Goal: Task Accomplishment & Management: Use online tool/utility

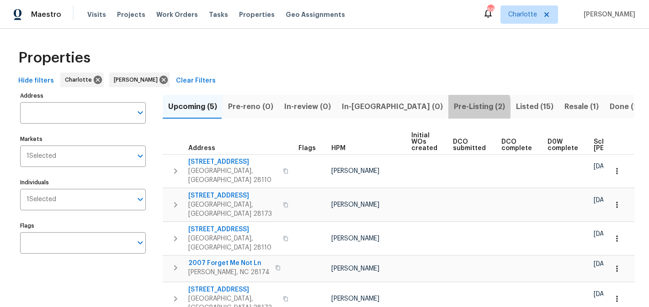
click at [454, 108] on span "Pre-Listing (2)" at bounding box center [479, 106] width 51 height 13
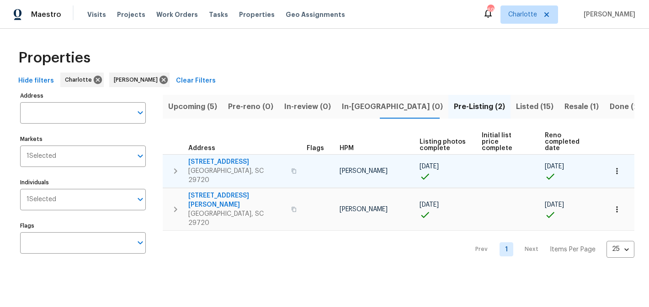
click at [214, 158] on span "4131 Doe Ridge Ln" at bounding box center [236, 162] width 97 height 9
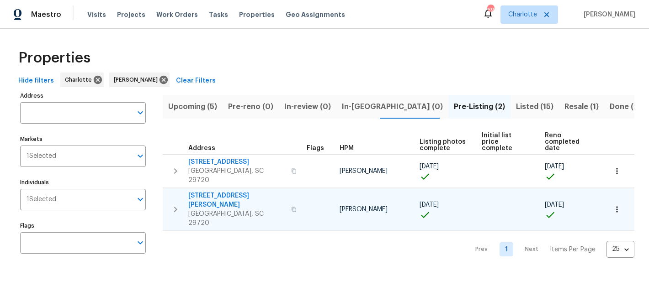
click at [223, 191] on span "2744 Lyndell Way" at bounding box center [236, 200] width 97 height 18
click at [516, 105] on span "Listed (15)" at bounding box center [534, 106] width 37 height 13
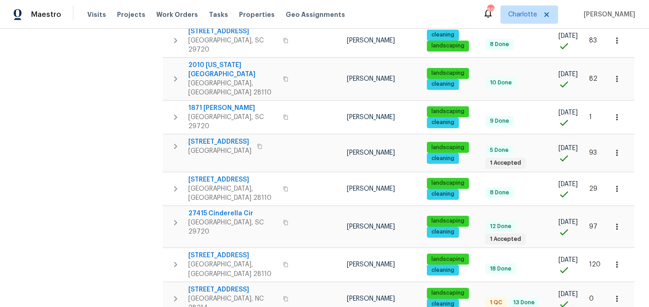
scroll to position [337, 0]
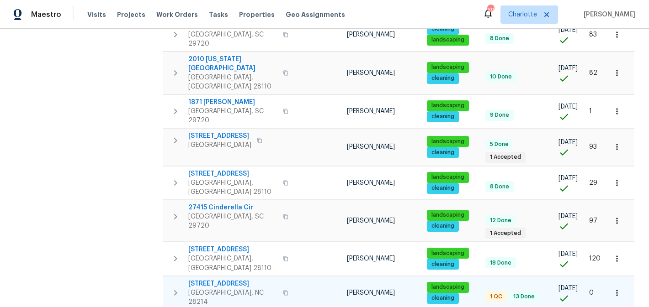
click at [211, 280] on span "505 Old Vine Ct" at bounding box center [232, 284] width 89 height 9
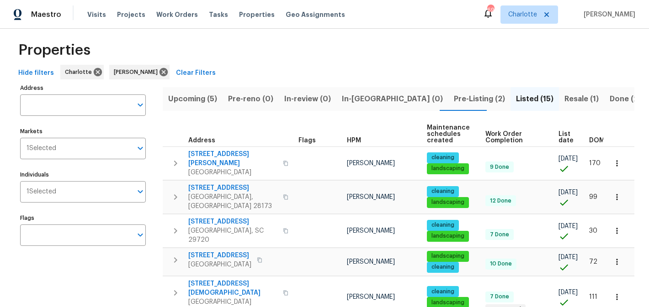
scroll to position [0, 0]
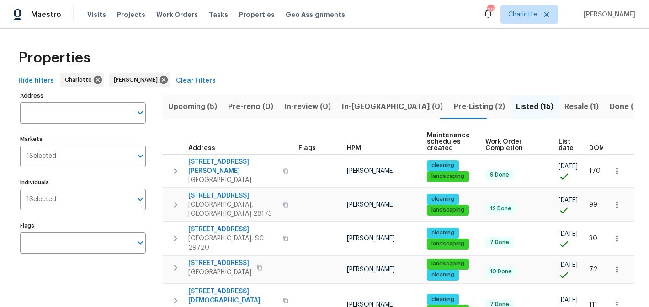
click at [564, 108] on span "Resale (1)" at bounding box center [581, 106] width 34 height 13
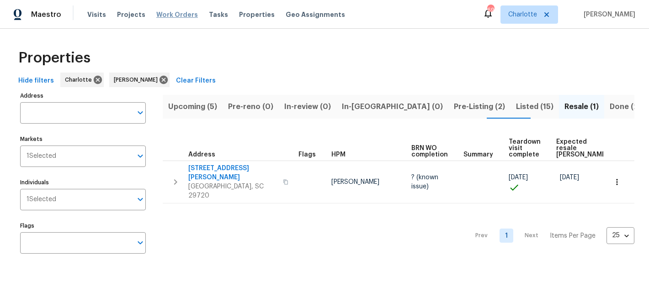
click at [164, 14] on span "Work Orders" at bounding box center [177, 14] width 42 height 9
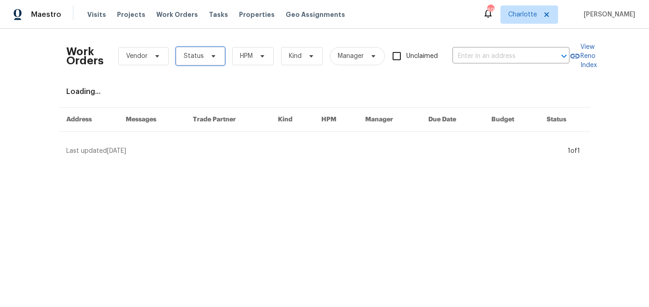
click at [211, 55] on icon at bounding box center [213, 56] width 4 height 2
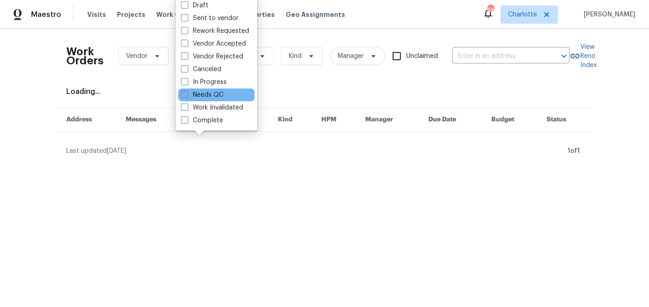
click at [203, 97] on label "Needs QC" at bounding box center [202, 94] width 42 height 9
click at [187, 96] on input "Needs QC" at bounding box center [184, 93] width 6 height 6
checkbox input "true"
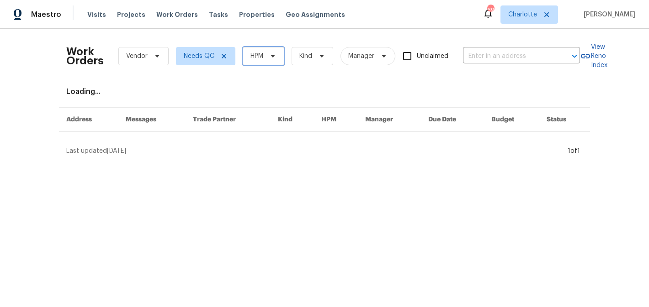
click at [275, 49] on span "HPM" at bounding box center [264, 56] width 42 height 18
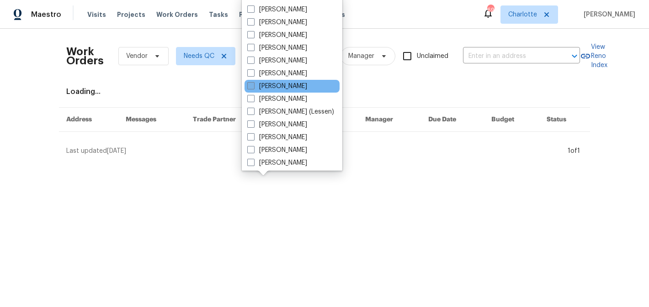
scroll to position [113, 0]
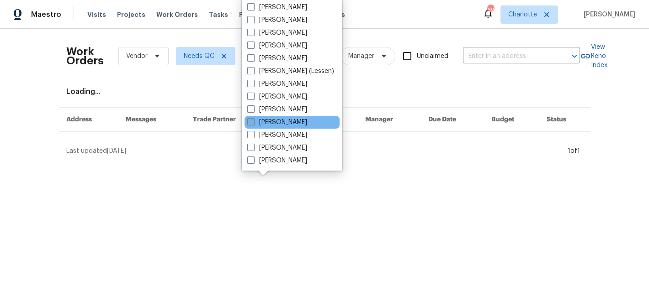
click at [279, 125] on label "[PERSON_NAME]" at bounding box center [277, 122] width 60 height 9
click at [253, 124] on input "[PERSON_NAME]" at bounding box center [250, 121] width 6 height 6
checkbox input "true"
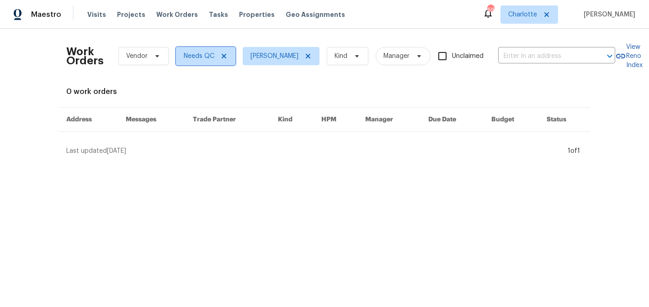
click at [221, 53] on icon at bounding box center [223, 56] width 7 height 7
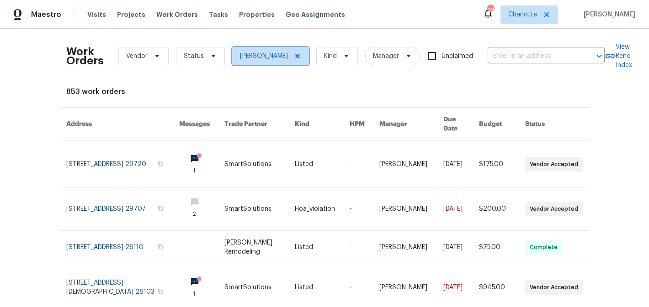
click at [300, 55] on icon at bounding box center [297, 56] width 5 height 5
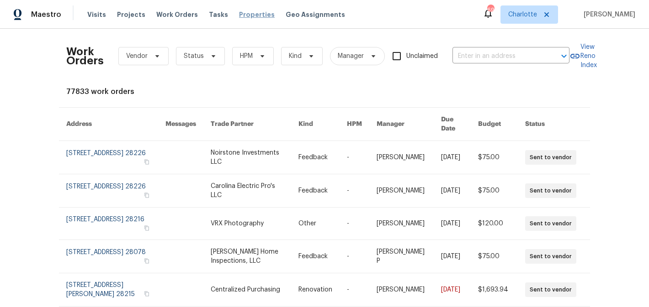
click at [239, 12] on span "Properties" at bounding box center [257, 14] width 36 height 9
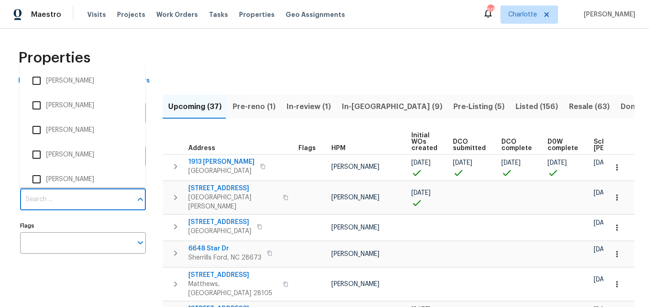
click at [101, 206] on input "Individuals" at bounding box center [76, 199] width 112 height 21
click at [78, 203] on input "Individuals" at bounding box center [76, 199] width 112 height 21
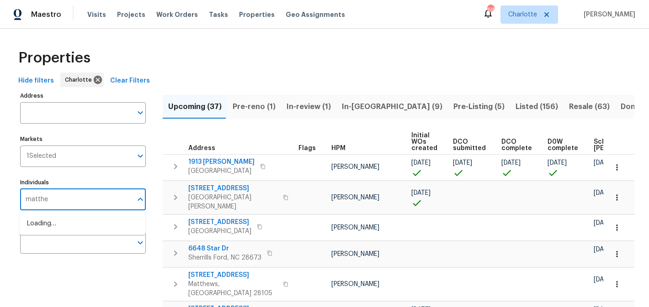
type input "matthew"
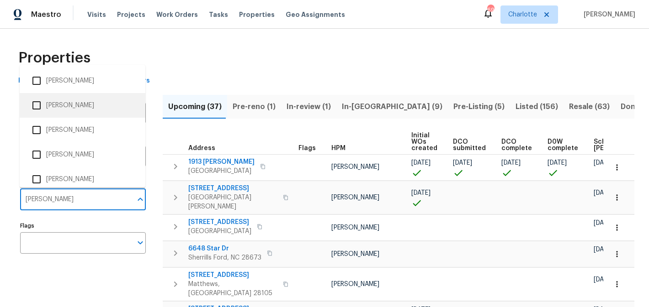
click at [85, 108] on li "[PERSON_NAME]" at bounding box center [82, 105] width 111 height 19
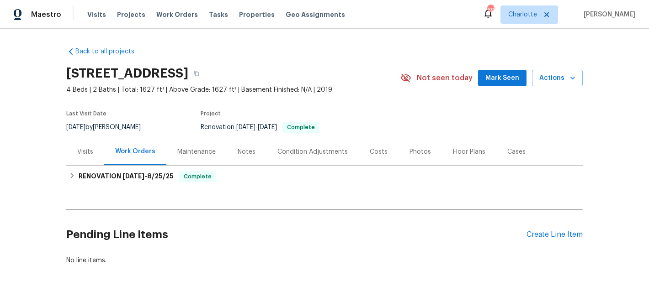
click at [514, 68] on div "4131 Doe Ridge Ln, Lancaster, SC 29720 4 Beds | 2 Baths | Total: 1627 ft² | Abo…" at bounding box center [324, 78] width 516 height 33
click at [512, 76] on span "Mark Seen" at bounding box center [502, 78] width 34 height 11
click at [409, 149] on div "Photos" at bounding box center [419, 152] width 21 height 9
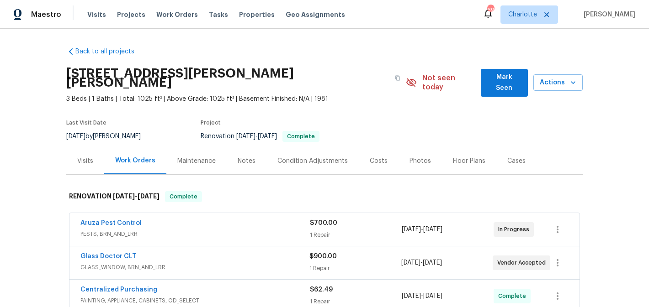
click at [497, 77] on span "Mark Seen" at bounding box center [504, 83] width 32 height 22
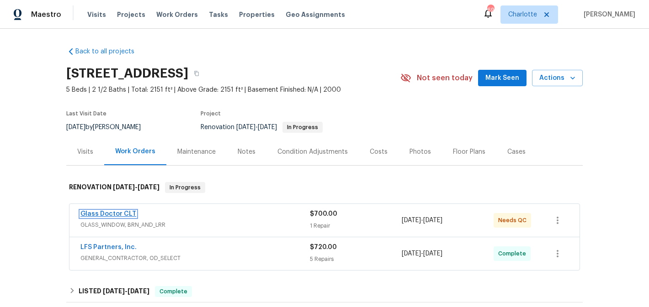
click at [107, 213] on link "Glass Doctor CLT" at bounding box center [108, 214] width 56 height 6
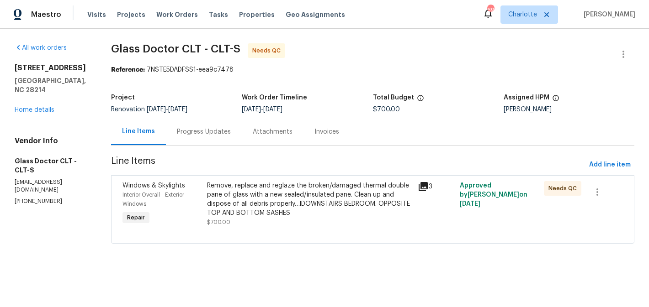
click at [310, 215] on div "Remove, replace and reglaze the broken/damaged thermal double pane of glass wit…" at bounding box center [309, 199] width 205 height 37
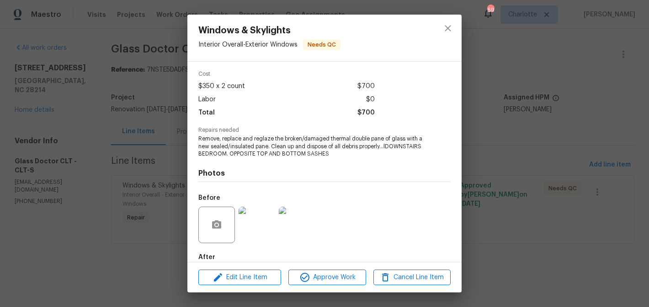
scroll to position [83, 0]
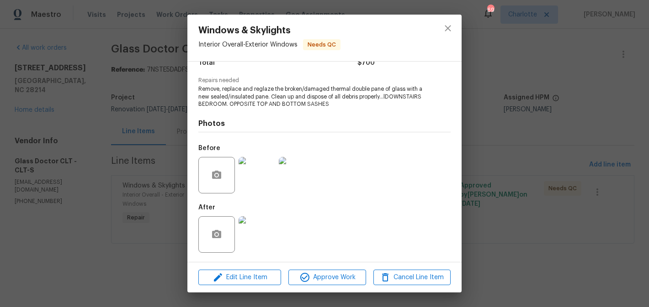
click at [258, 228] on img at bounding box center [256, 235] width 37 height 37
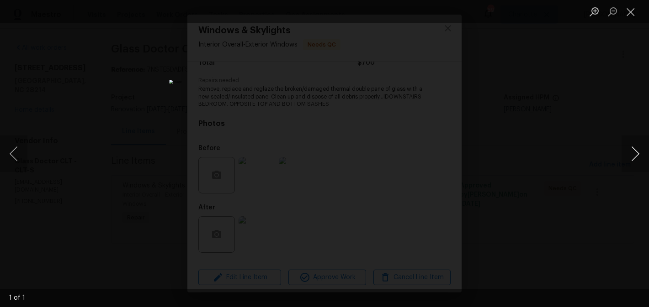
click at [630, 152] on button "Next image" at bounding box center [634, 154] width 27 height 37
click at [632, 13] on button "Close lightbox" at bounding box center [630, 12] width 18 height 16
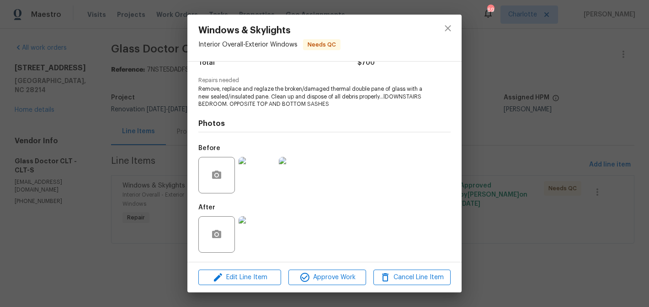
click at [262, 225] on img at bounding box center [256, 235] width 37 height 37
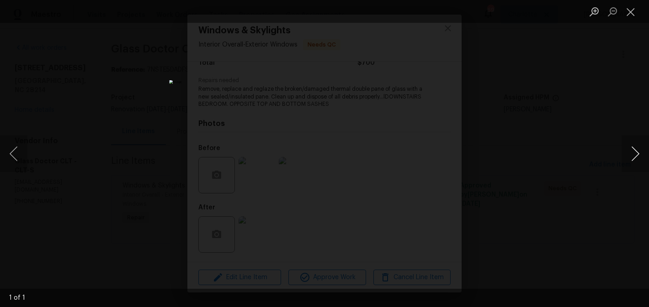
click at [635, 151] on button "Next image" at bounding box center [634, 154] width 27 height 37
click at [630, 12] on button "Close lightbox" at bounding box center [630, 12] width 18 height 16
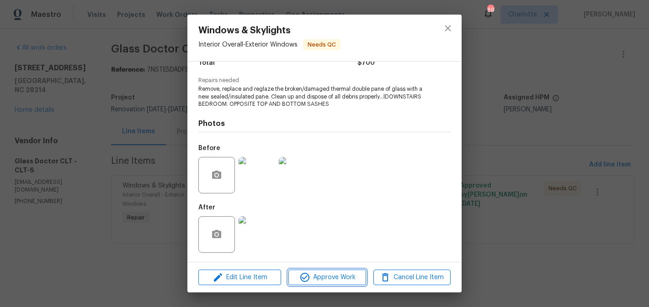
click at [334, 275] on span "Approve Work" at bounding box center [327, 277] width 72 height 11
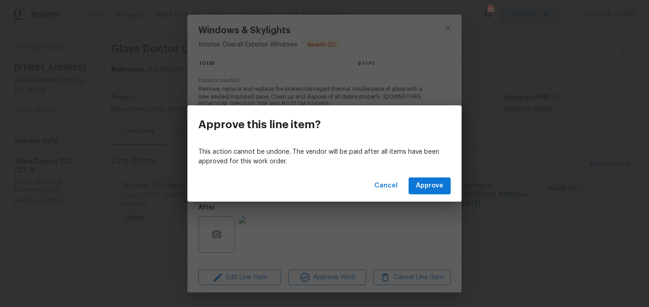
click at [446, 177] on div "Cancel Approve" at bounding box center [324, 186] width 274 height 32
click at [433, 185] on span "Approve" at bounding box center [429, 185] width 27 height 11
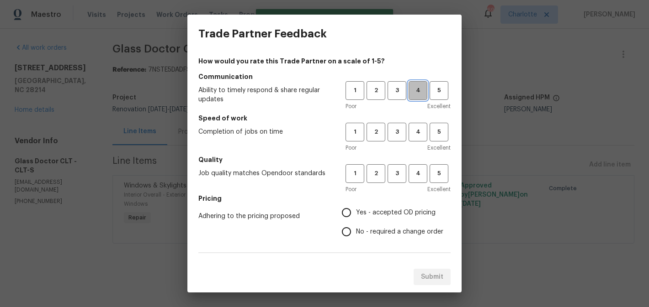
click at [420, 95] on span "4" at bounding box center [417, 90] width 17 height 11
click at [418, 137] on button "4" at bounding box center [417, 132] width 19 height 19
click at [417, 173] on span "4" at bounding box center [417, 174] width 17 height 11
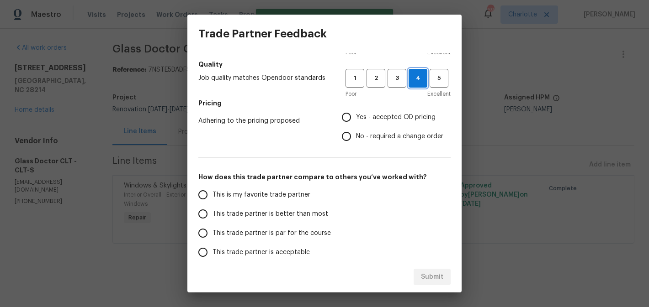
scroll to position [113, 0]
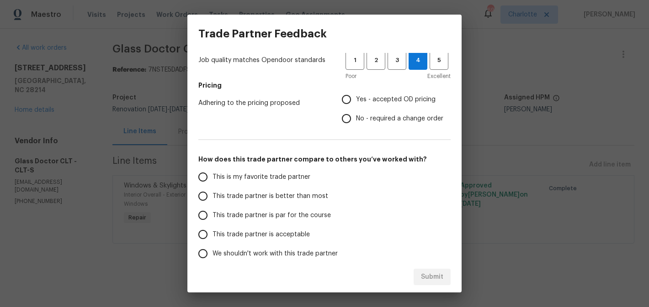
click at [374, 104] on label "Yes - accepted OD pricing" at bounding box center [390, 99] width 106 height 19
click at [356, 104] on input "Yes - accepted OD pricing" at bounding box center [346, 99] width 19 height 19
radio input "true"
click at [359, 119] on span "No - required a change order" at bounding box center [399, 119] width 87 height 10
click at [356, 119] on input "No - required a change order" at bounding box center [346, 118] width 19 height 19
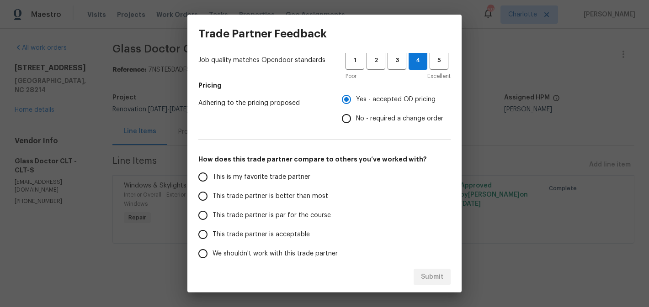
radio input "true"
click at [251, 193] on span "This trade partner is better than most" at bounding box center [270, 197] width 116 height 10
click at [212, 193] on input "This trade partner is better than most" at bounding box center [202, 196] width 19 height 19
click at [432, 272] on span "Submit" at bounding box center [432, 277] width 22 height 11
radio input "true"
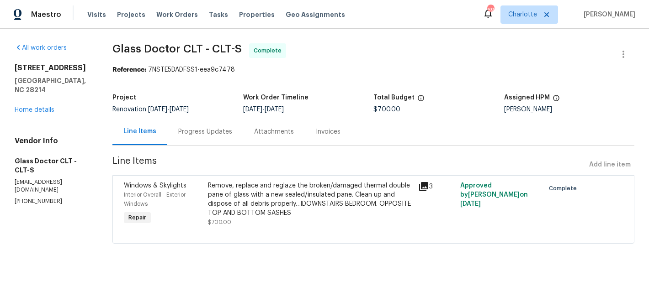
radio input "false"
